Goal: Task Accomplishment & Management: Use online tool/utility

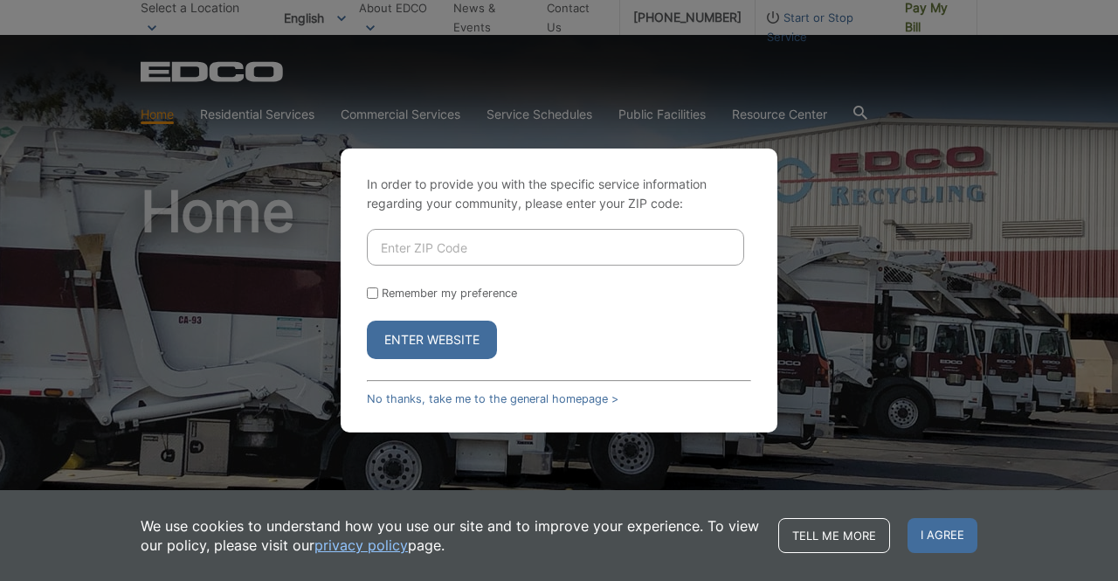
click at [484, 242] on input "Enter ZIP Code" at bounding box center [555, 247] width 377 height 37
type input "92081"
click at [407, 336] on button "Enter Website" at bounding box center [432, 340] width 130 height 38
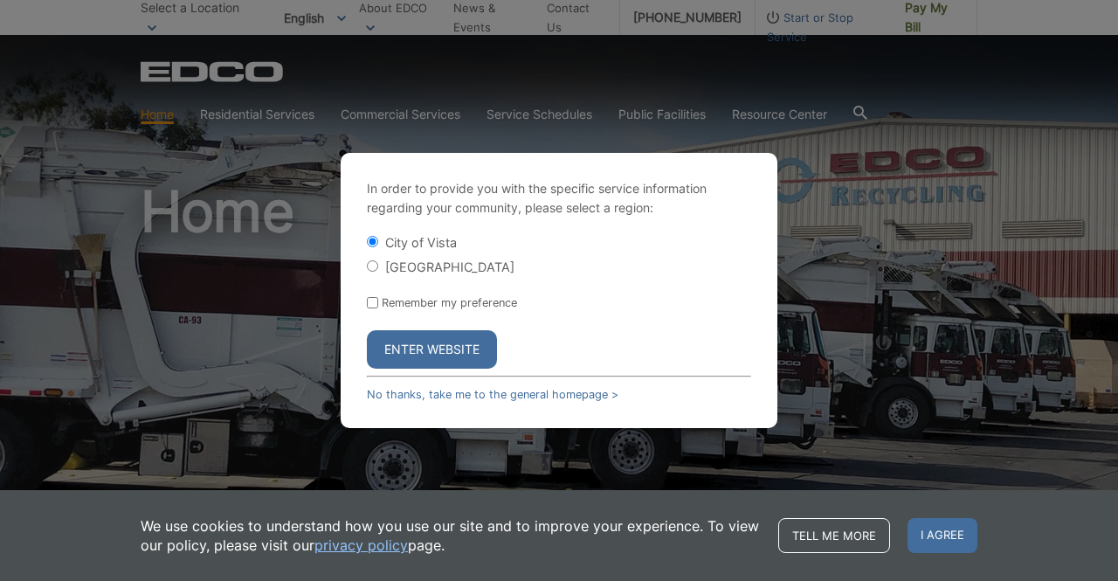
click at [414, 345] on button "Enter Website" at bounding box center [432, 349] width 130 height 38
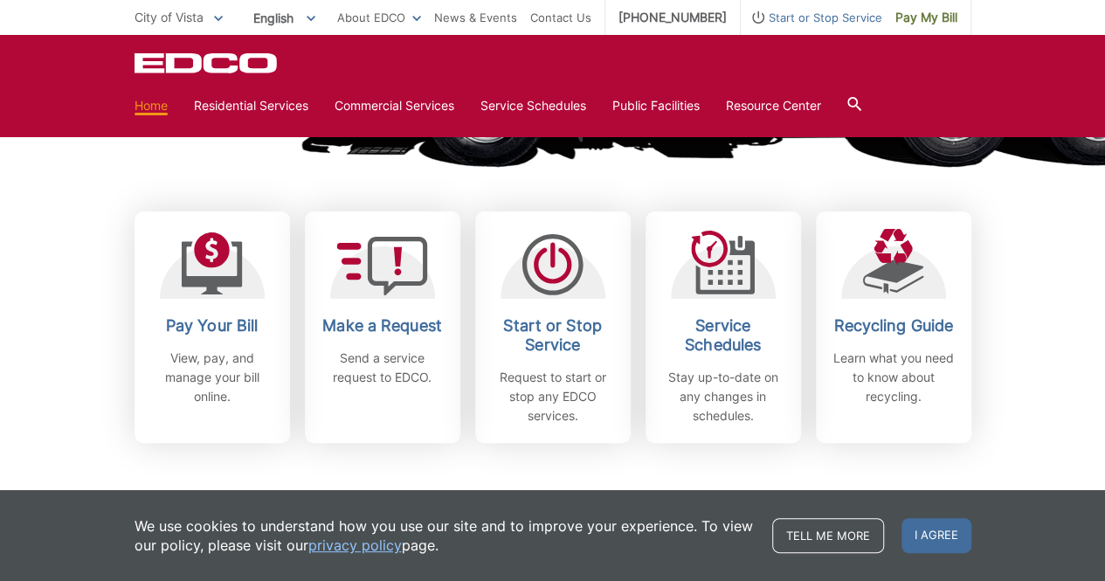
scroll to position [427, 0]
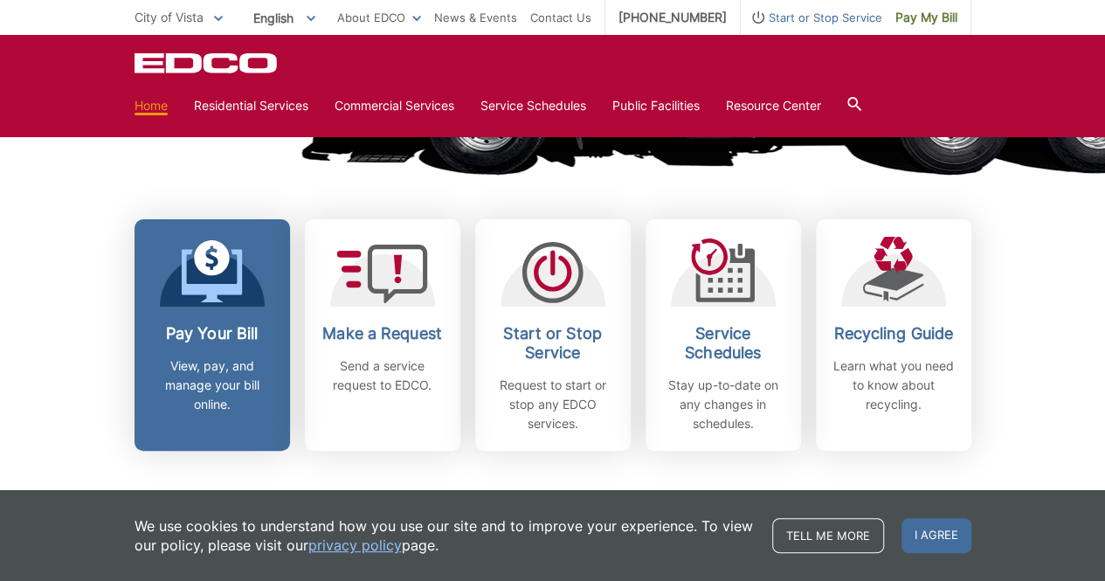
click at [186, 327] on h2 "Pay Your Bill" at bounding box center [212, 333] width 129 height 19
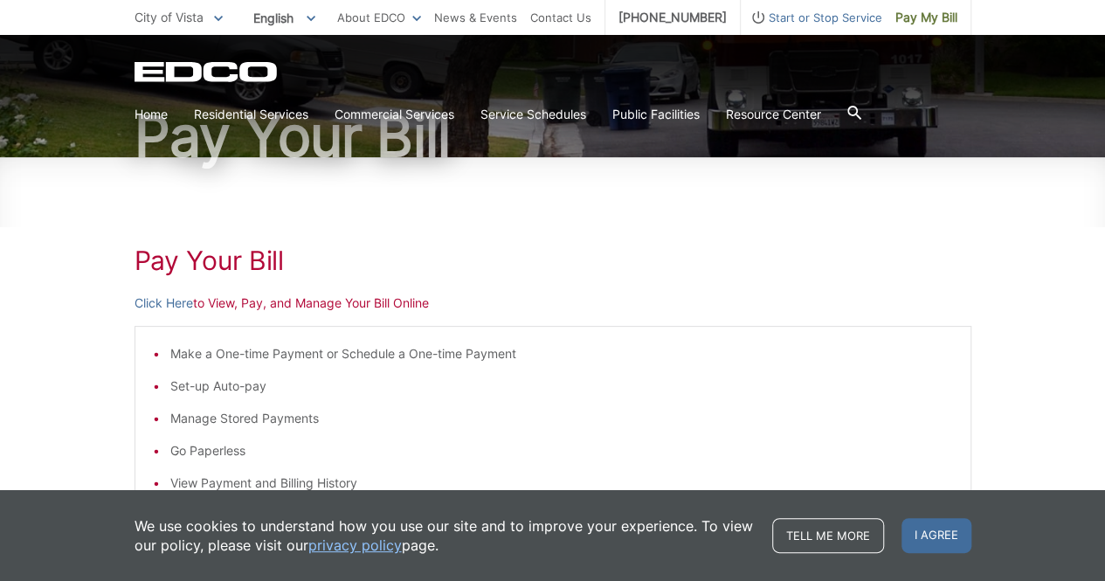
scroll to position [153, 0]
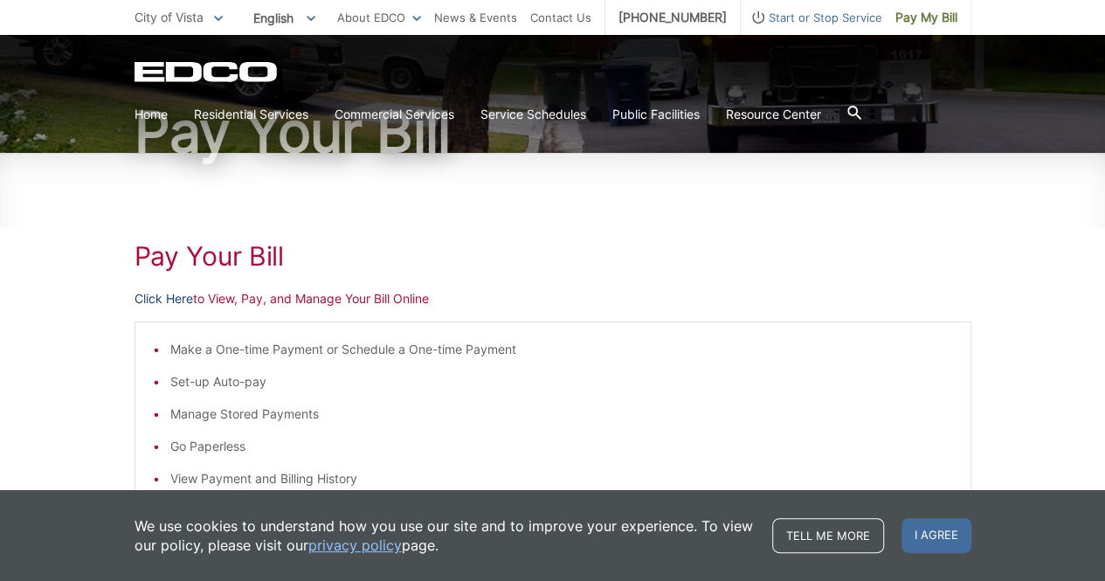
click at [148, 299] on link "Click Here" at bounding box center [163, 298] width 59 height 19
